Goal: Task Accomplishment & Management: Use online tool/utility

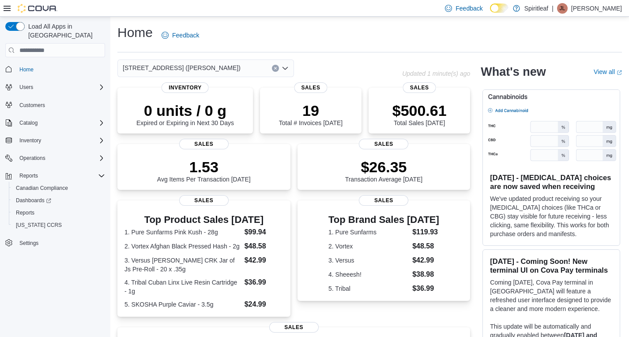
click at [234, 68] on div "[STREET_ADDRESS] ([PERSON_NAME])" at bounding box center [205, 69] width 176 height 18
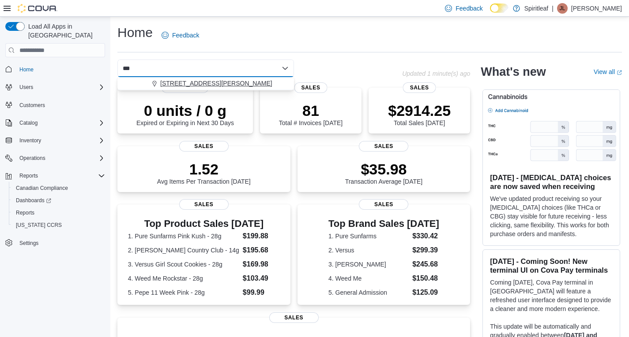
type input "***"
click at [249, 84] on span "[STREET_ADDRESS][PERSON_NAME]" at bounding box center [216, 83] width 112 height 9
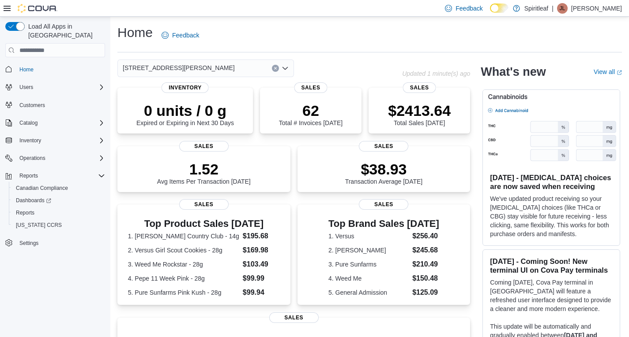
click at [356, 44] on div "Home Feedback" at bounding box center [369, 35] width 504 height 23
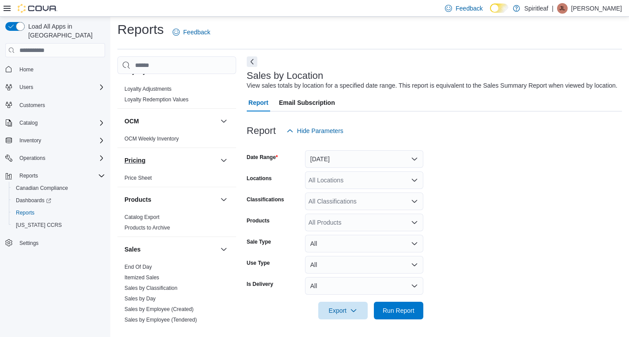
scroll to position [573, 0]
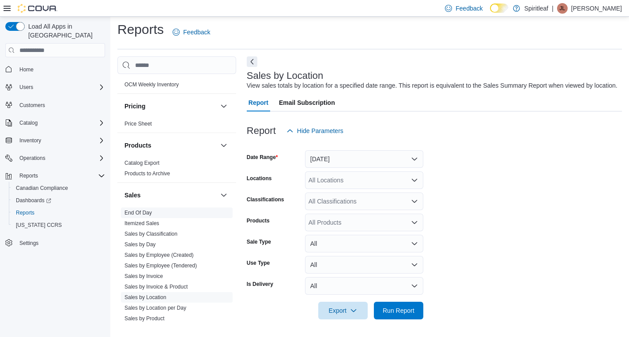
click at [145, 210] on link "End Of Day" at bounding box center [137, 213] width 27 height 6
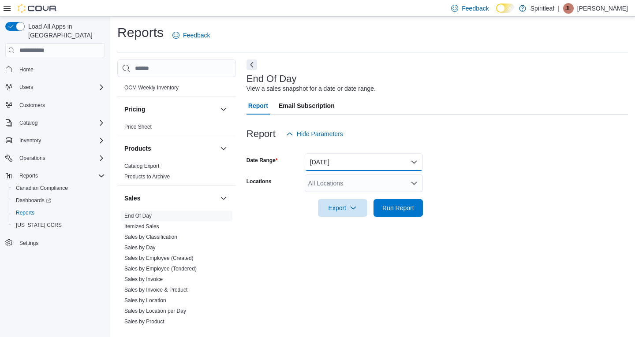
click at [373, 161] on button "Today" at bounding box center [364, 162] width 118 height 18
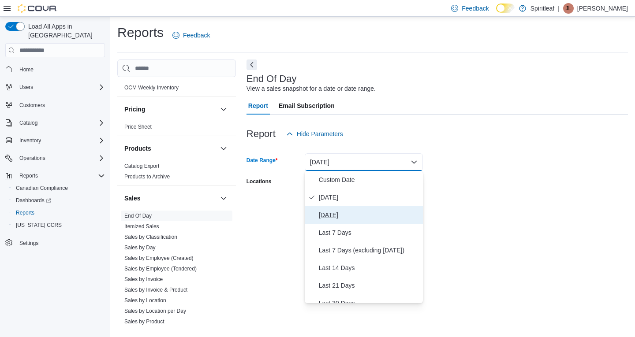
click at [342, 216] on span "Yesterday" at bounding box center [369, 215] width 101 height 11
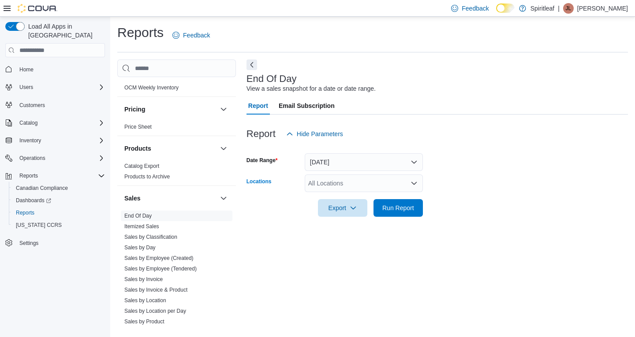
click at [343, 185] on div "All Locations" at bounding box center [364, 184] width 118 height 18
type input "***"
drag, startPoint x: 359, startPoint y: 198, endPoint x: 394, endPoint y: 186, distance: 37.0
click at [360, 198] on span "[STREET_ADDRESS][PERSON_NAME]" at bounding box center [393, 198] width 112 height 9
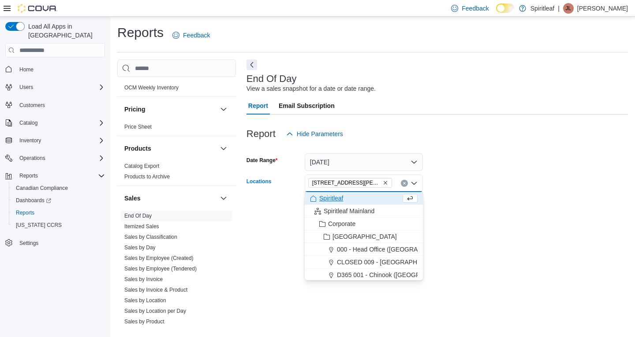
click at [458, 173] on form "Date Range Yesterday Locations 566 - Spiritleaf Milner Ave (Scarborough) Combo …" at bounding box center [438, 180] width 382 height 74
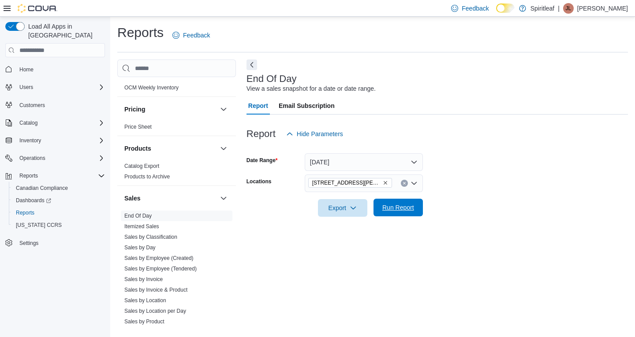
click at [409, 217] on span "Run Report" at bounding box center [398, 208] width 39 height 18
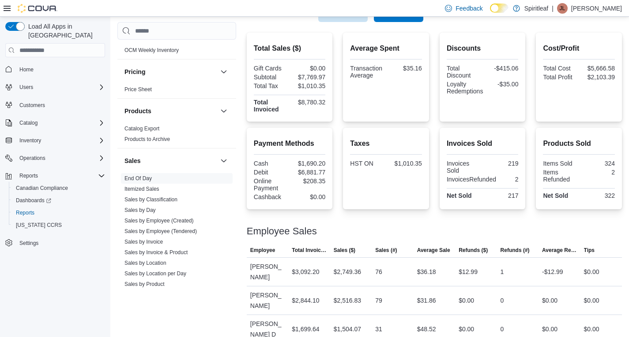
scroll to position [658, 0]
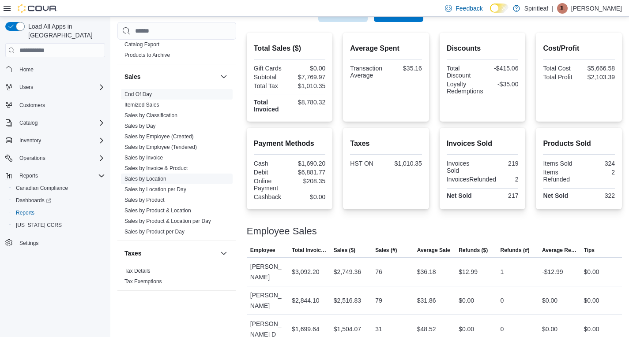
click at [154, 176] on span "Sales by Location" at bounding box center [177, 179] width 112 height 11
click at [154, 176] on link "Sales by Location" at bounding box center [145, 179] width 42 height 6
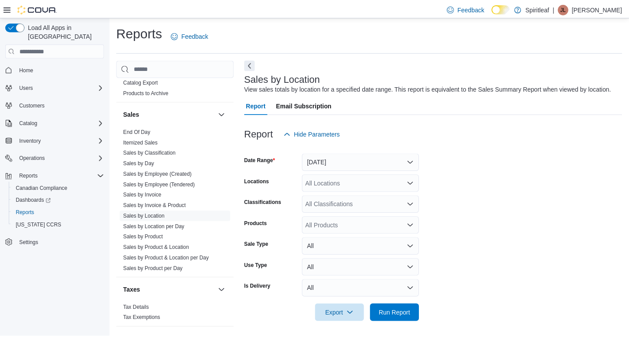
scroll to position [3, 0]
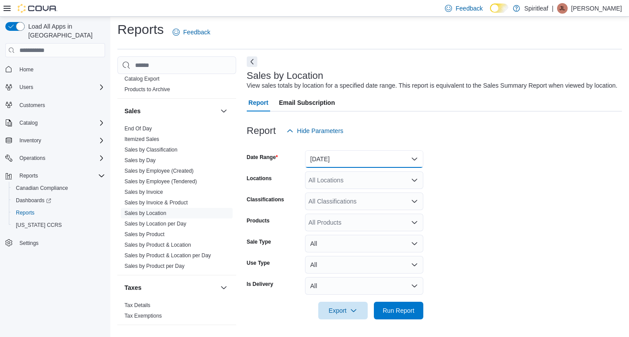
click at [391, 163] on button "Yesterday" at bounding box center [364, 159] width 118 height 18
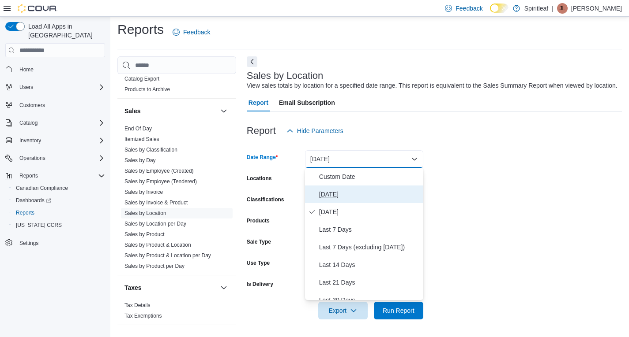
click at [335, 193] on span "Today" at bounding box center [369, 194] width 101 height 11
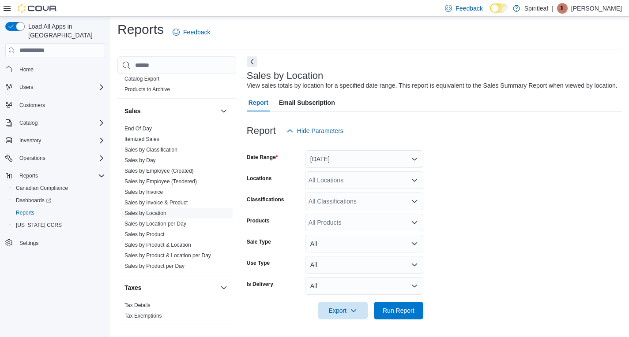
click at [551, 206] on form "Date Range Today Locations All Locations Classifications All Classifications Pr…" at bounding box center [434, 230] width 375 height 180
click at [415, 309] on span "Run Report" at bounding box center [398, 311] width 39 height 18
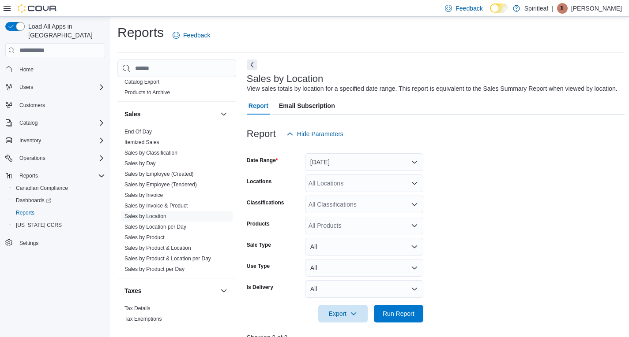
click at [487, 193] on form "Date Range Today Locations All Locations Classifications All Classifications Pr…" at bounding box center [436, 233] width 378 height 180
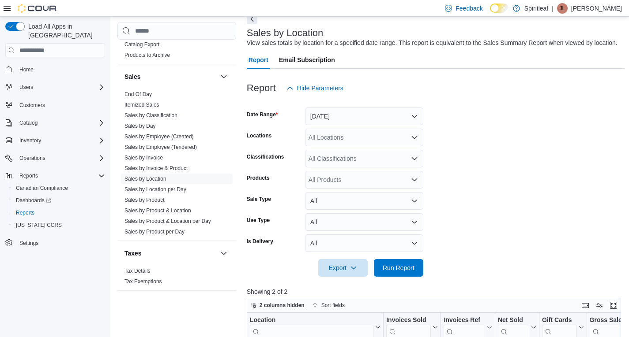
scroll to position [88, 0]
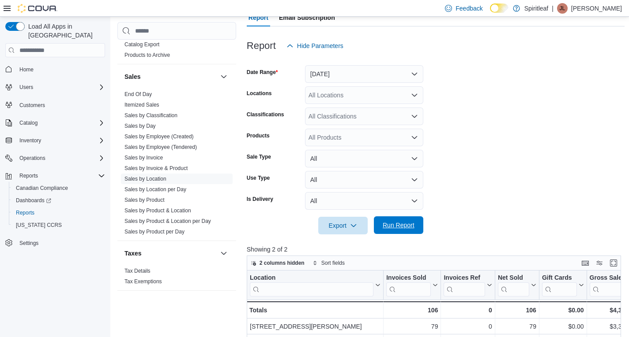
click at [396, 231] on span "Run Report" at bounding box center [398, 226] width 39 height 18
